Goal: Task Accomplishment & Management: Use online tool/utility

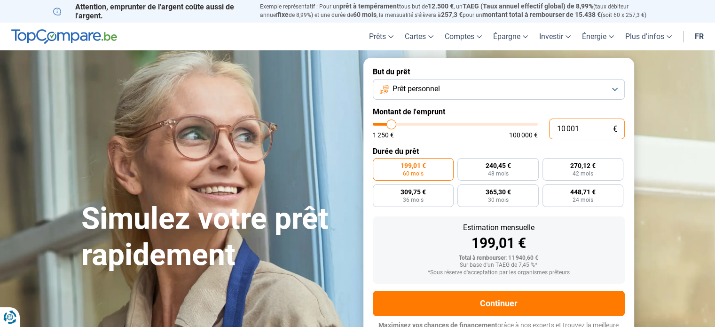
click at [579, 128] on input "10 001" at bounding box center [587, 128] width 76 height 21
type input "1"
type input "1250"
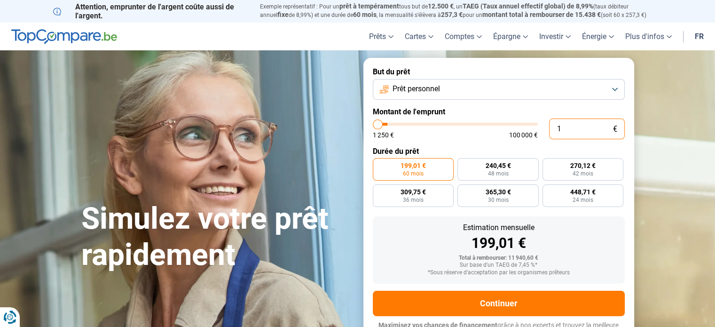
type input "11"
type input "1250"
type input "110"
type input "1250"
type input "1 100"
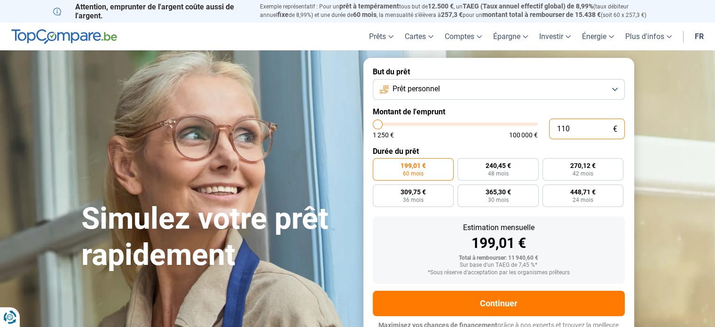
type input "1250"
type input "11 000"
type input "11000"
type input "11 000"
click at [492, 90] on button "Prêt personnel" at bounding box center [499, 89] width 252 height 21
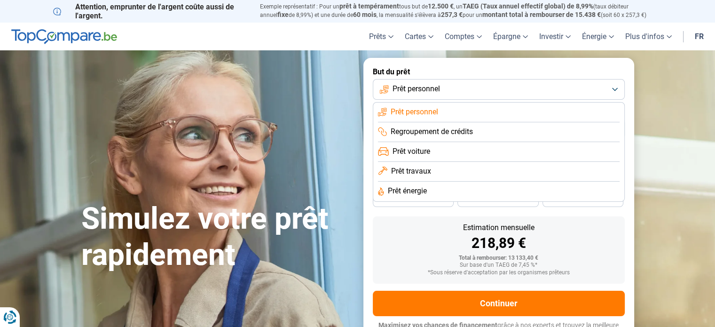
click at [458, 162] on li "Prêt voiture" at bounding box center [499, 172] width 242 height 20
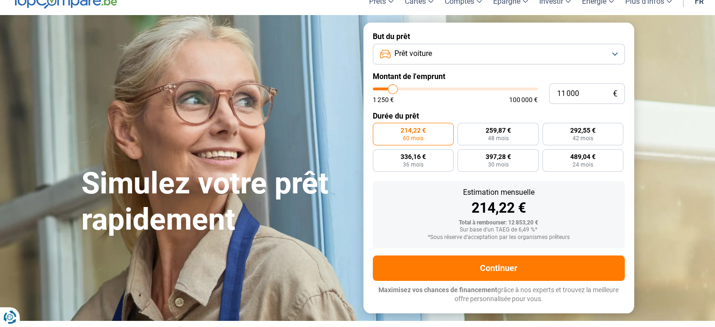
scroll to position [35, 0]
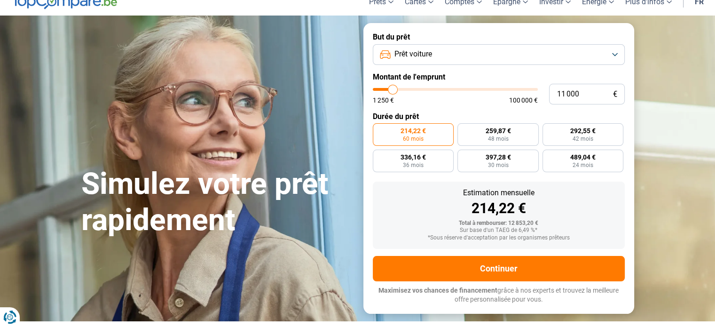
click at [531, 55] on button "Prêt voiture" at bounding box center [499, 54] width 252 height 21
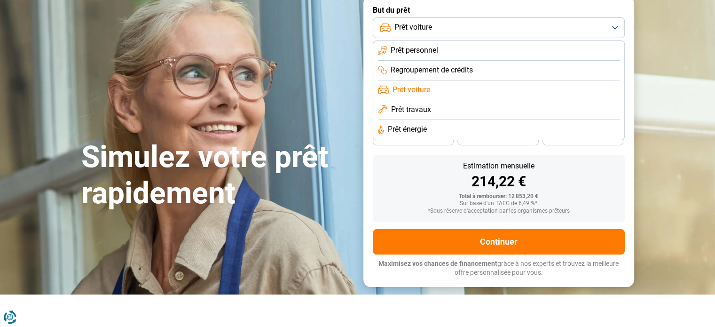
scroll to position [55, 0]
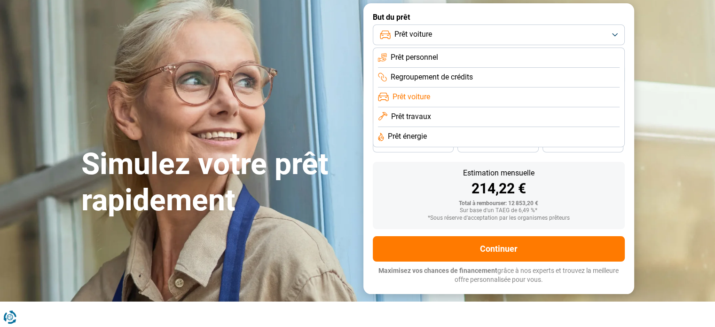
click at [477, 87] on li "Regroupement de crédits" at bounding box center [499, 97] width 242 height 20
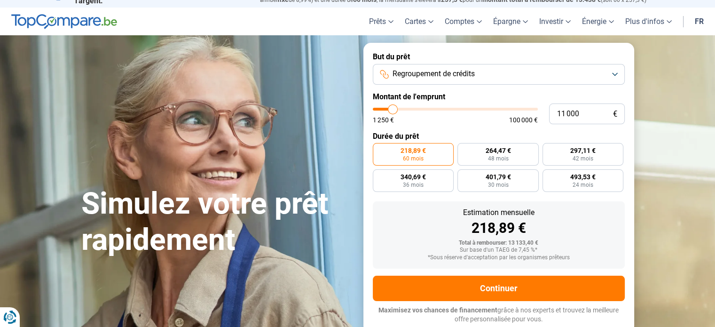
scroll to position [13, 0]
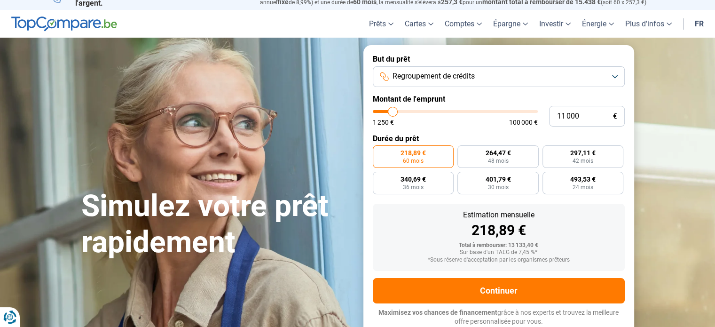
click at [558, 83] on button "Regroupement de crédits" at bounding box center [499, 76] width 252 height 21
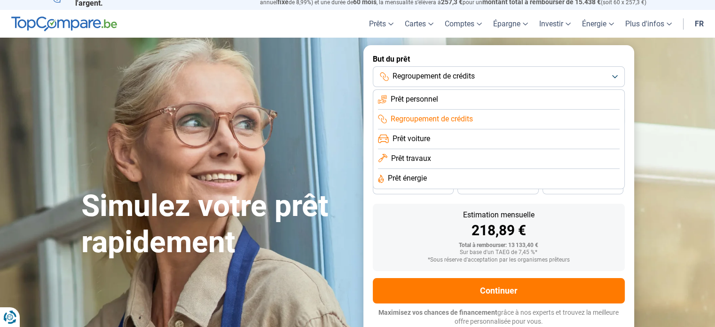
click at [433, 103] on span "Prêt personnel" at bounding box center [413, 99] width 47 height 10
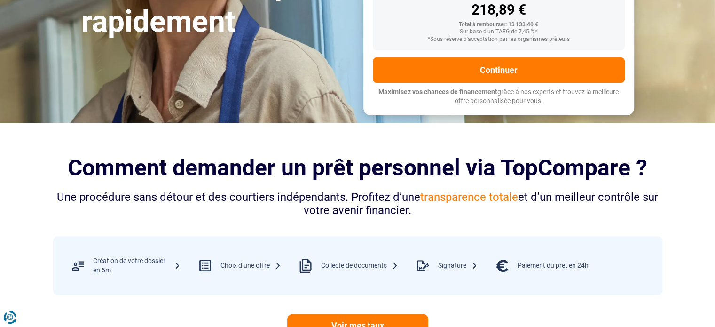
scroll to position [250, 0]
